Goal: Check status: Check status

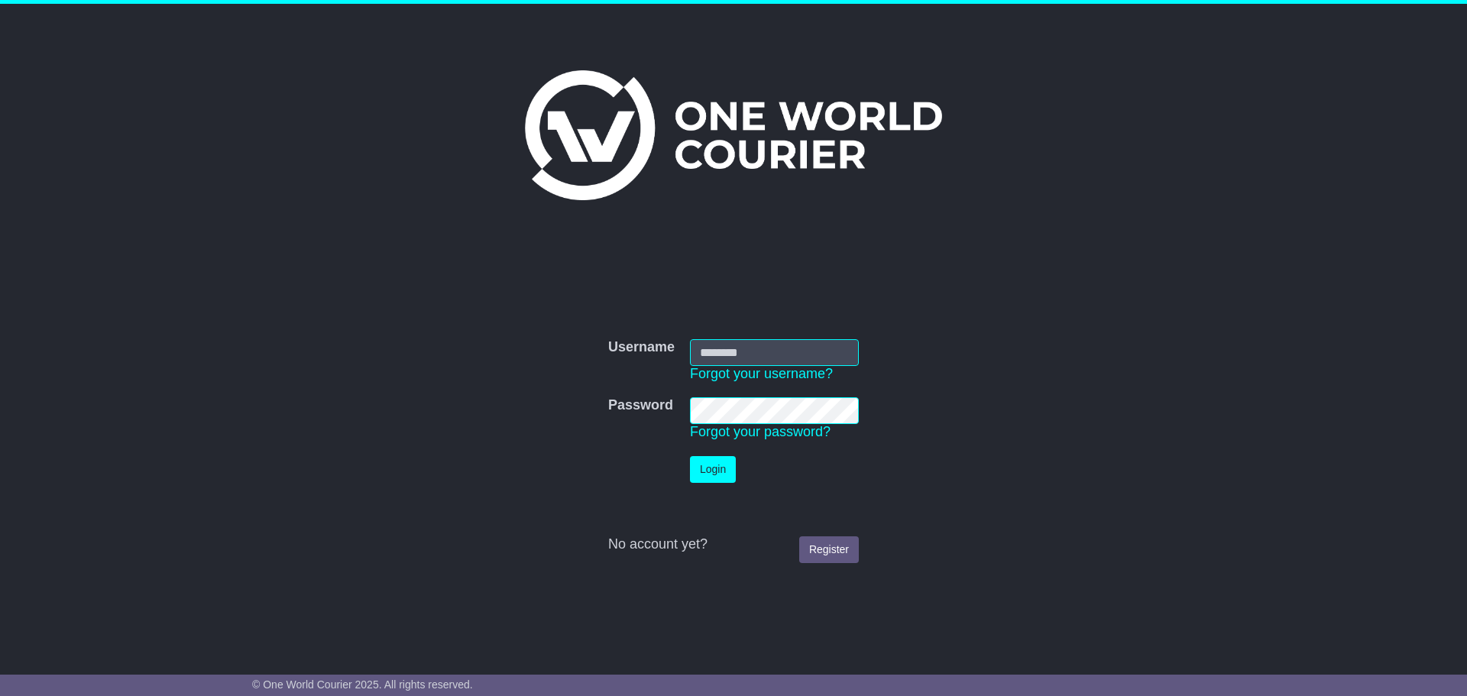
type input "**********"
click at [715, 464] on button "Login" at bounding box center [713, 469] width 46 height 27
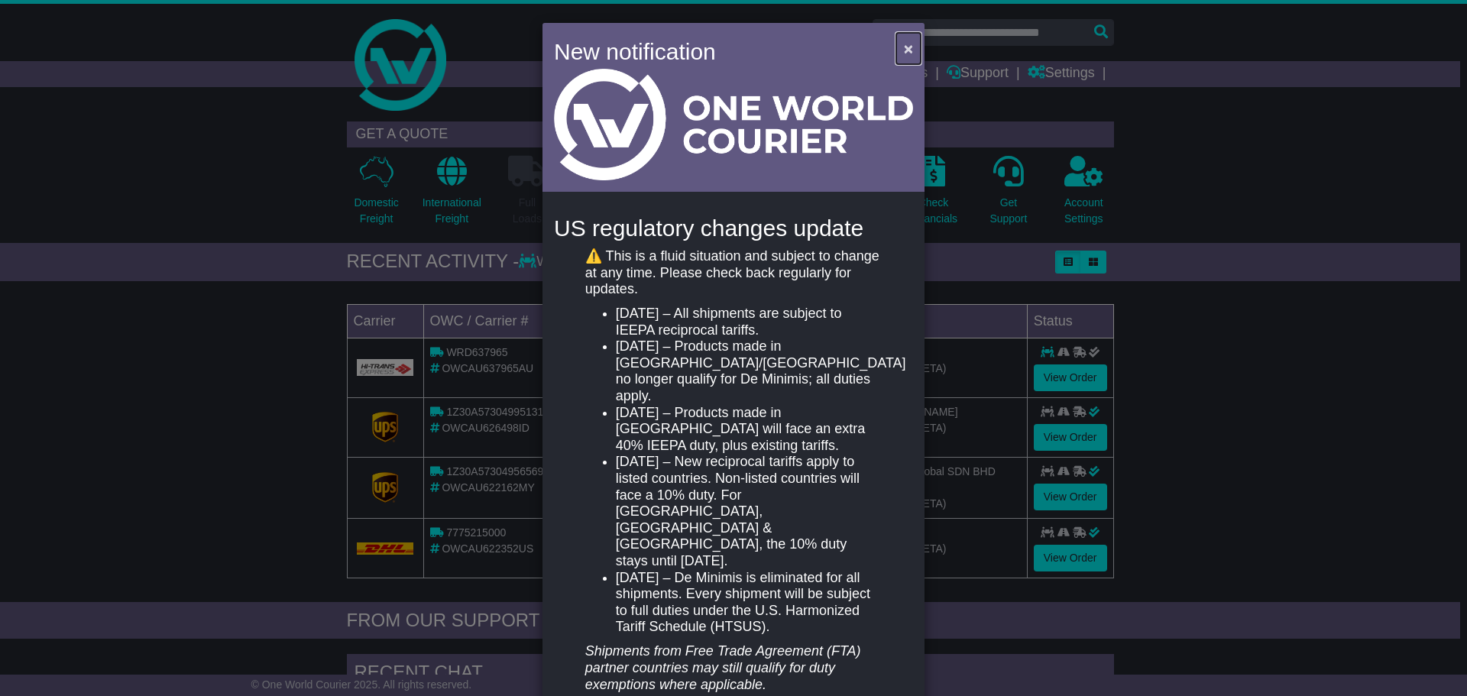
click at [906, 52] on span "×" at bounding box center [908, 49] width 9 height 18
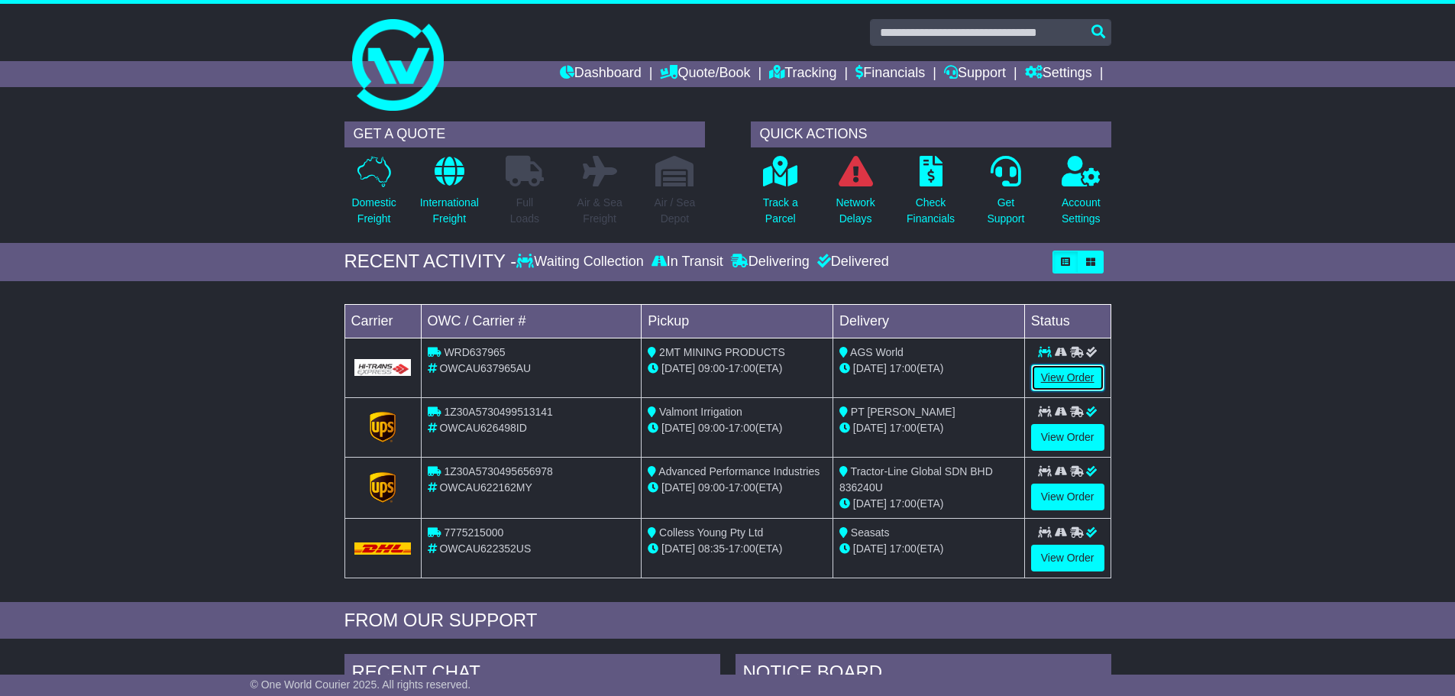
click at [1073, 384] on link "View Order" at bounding box center [1067, 377] width 73 height 27
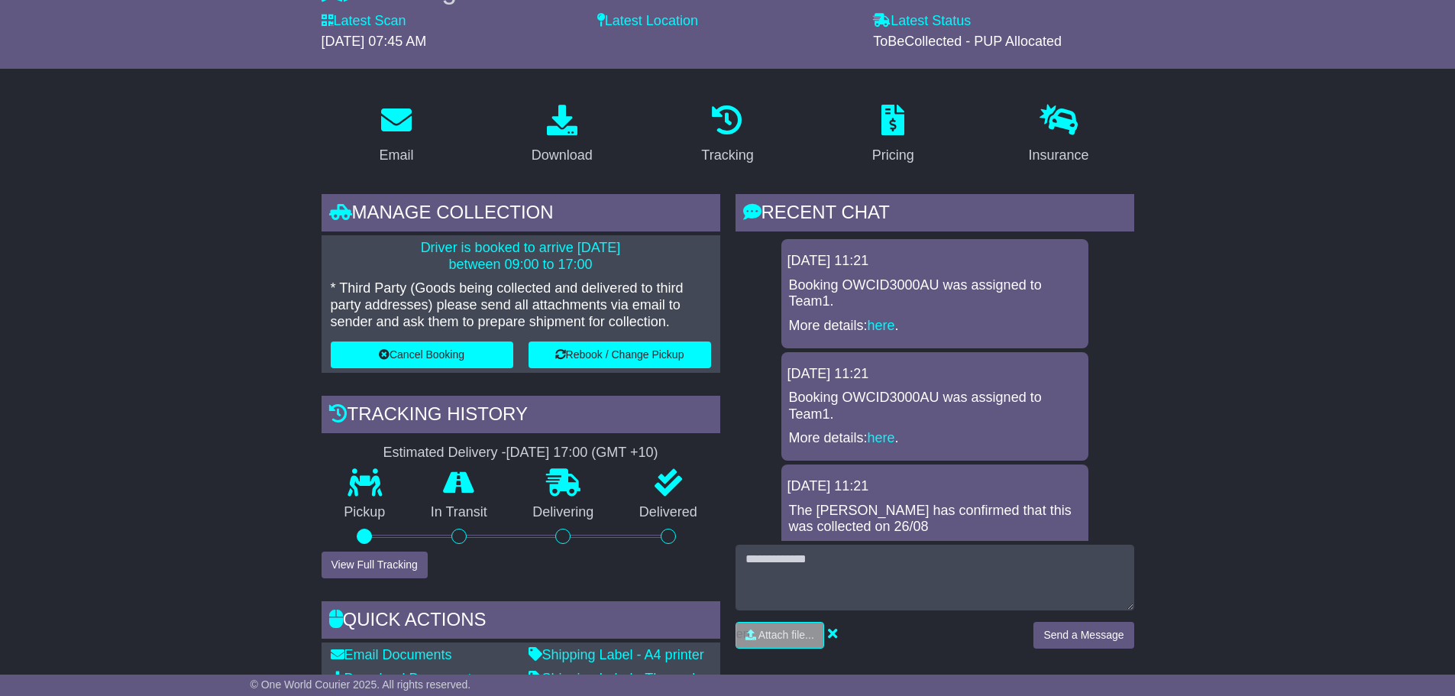
scroll to position [229, 0]
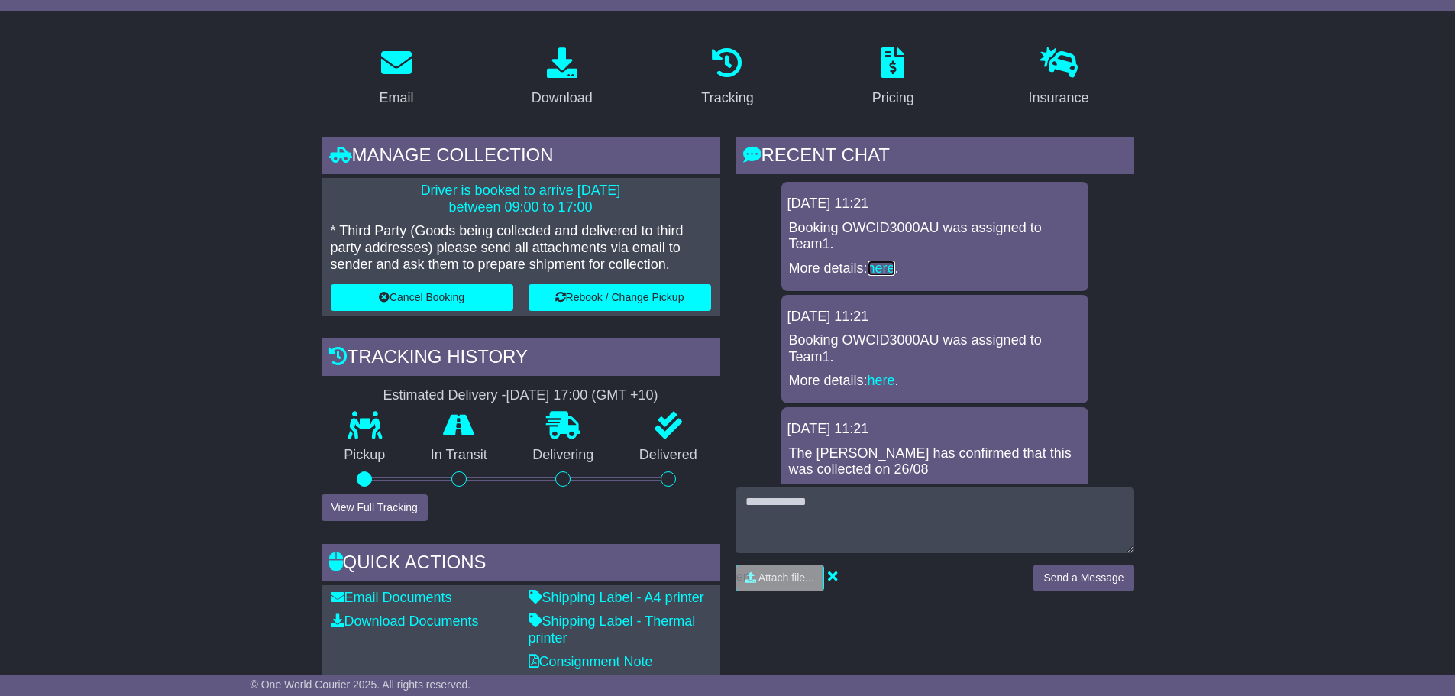
click at [888, 270] on link "here" at bounding box center [882, 268] width 28 height 15
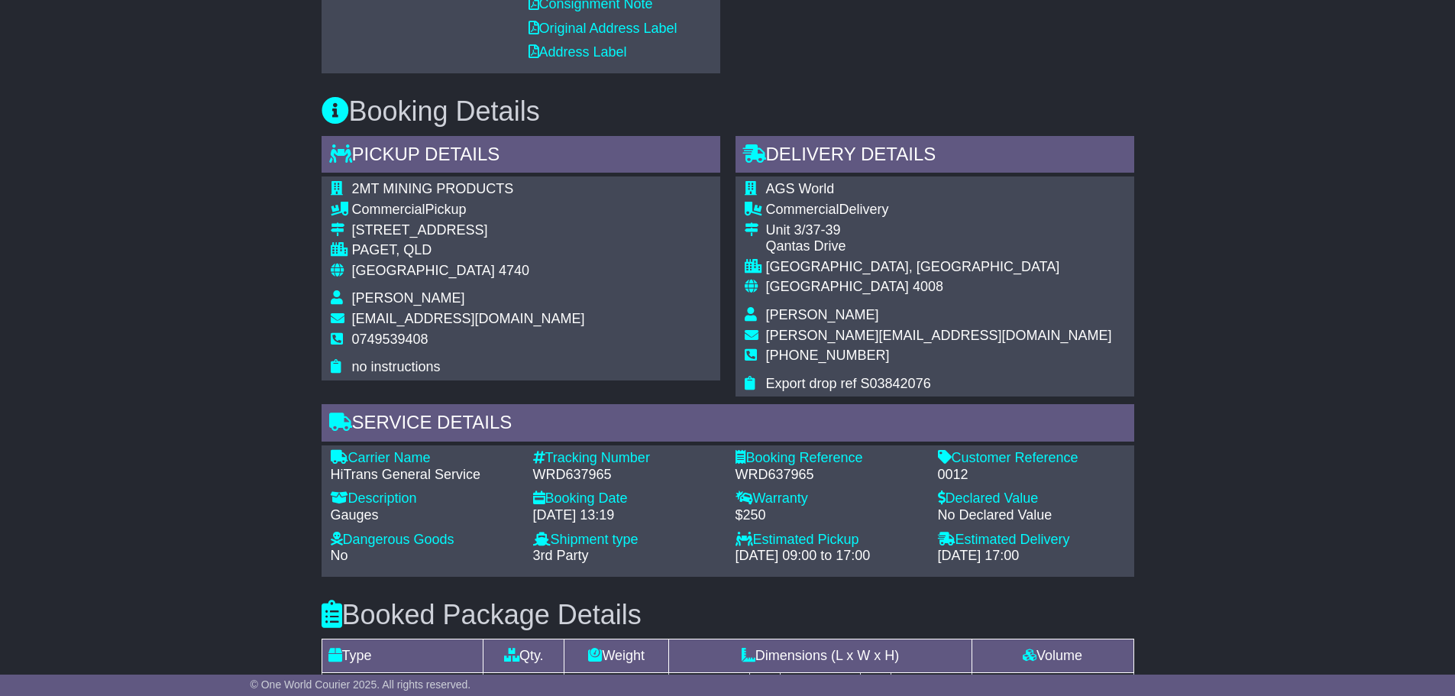
scroll to position [917, 0]
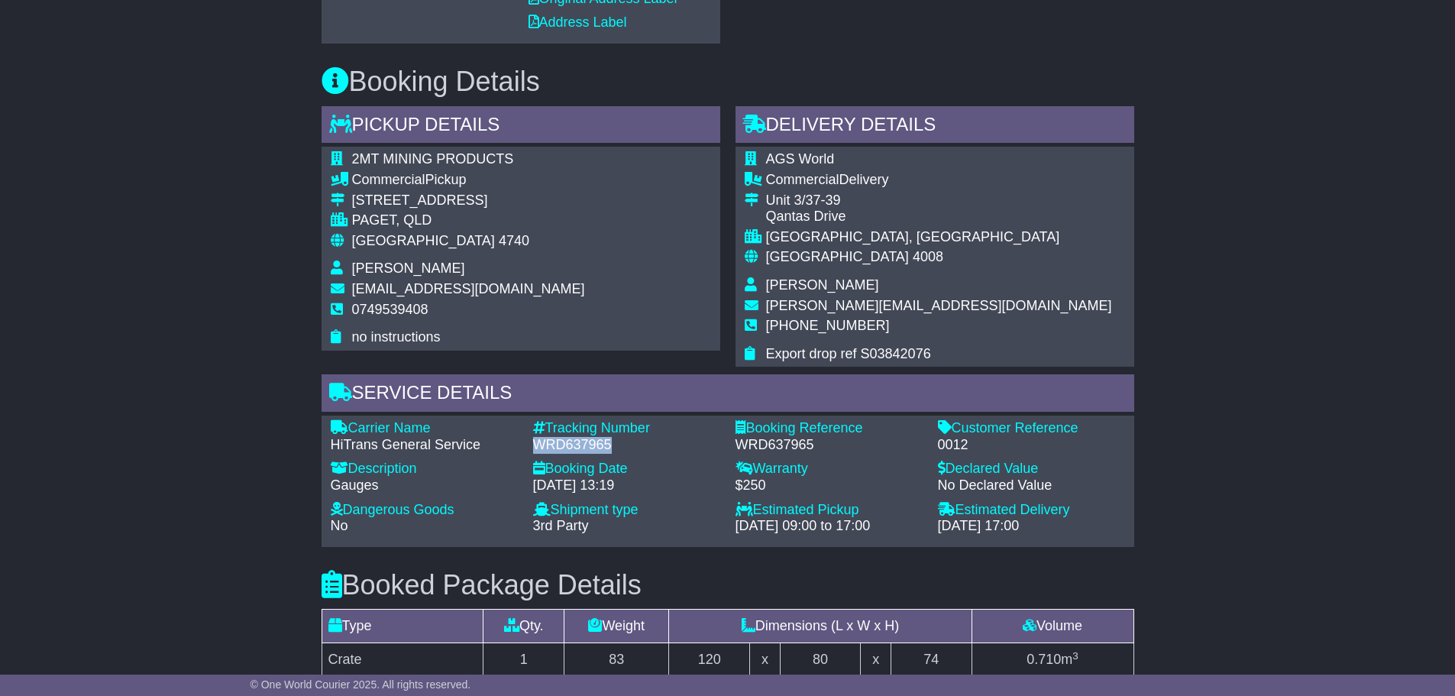
drag, startPoint x: 610, startPoint y: 450, endPoint x: 530, endPoint y: 442, distance: 79.8
click at [530, 442] on div "Tracking Number - WRD637965" at bounding box center [627, 436] width 202 height 33
copy div "WRD637965"
